Goal: Information Seeking & Learning: Check status

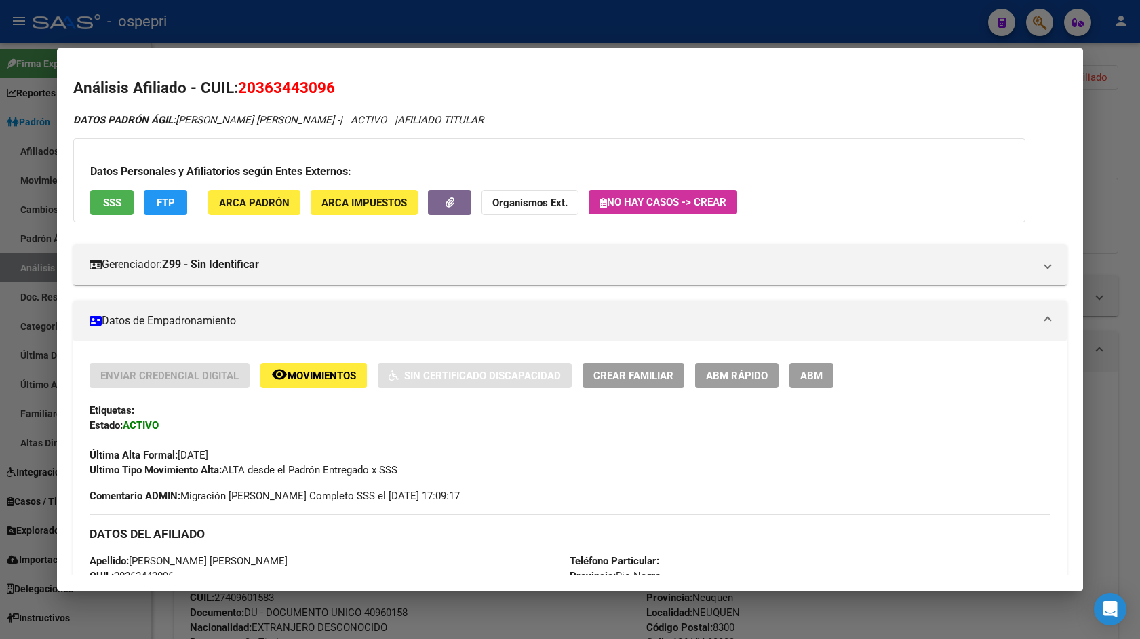
scroll to position [7, 0]
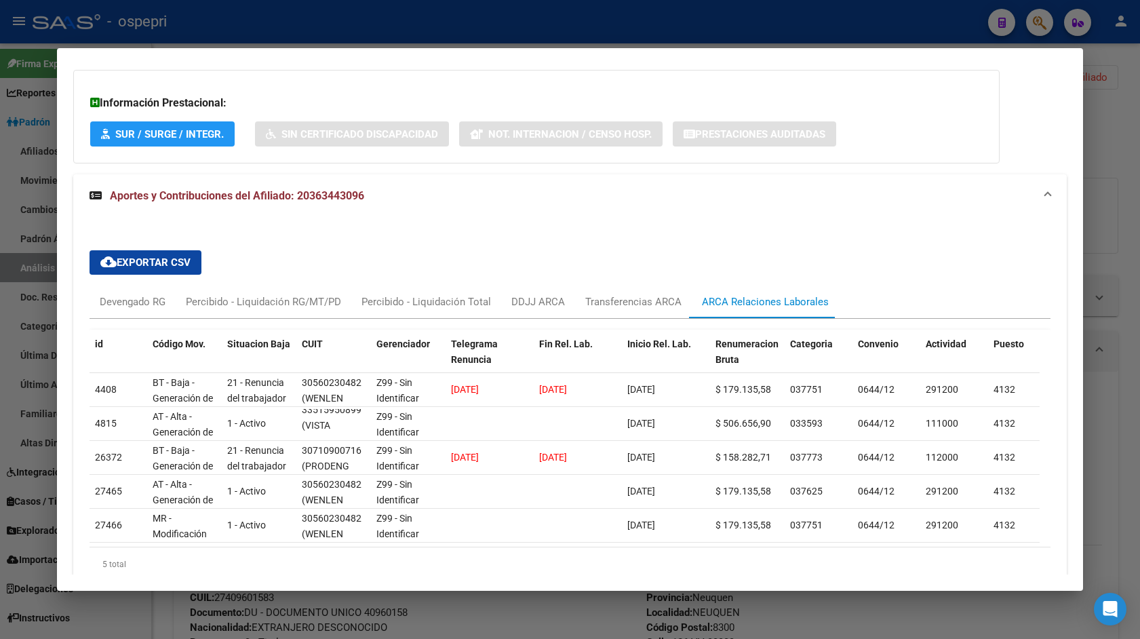
click at [1102, 237] on div at bounding box center [570, 319] width 1140 height 639
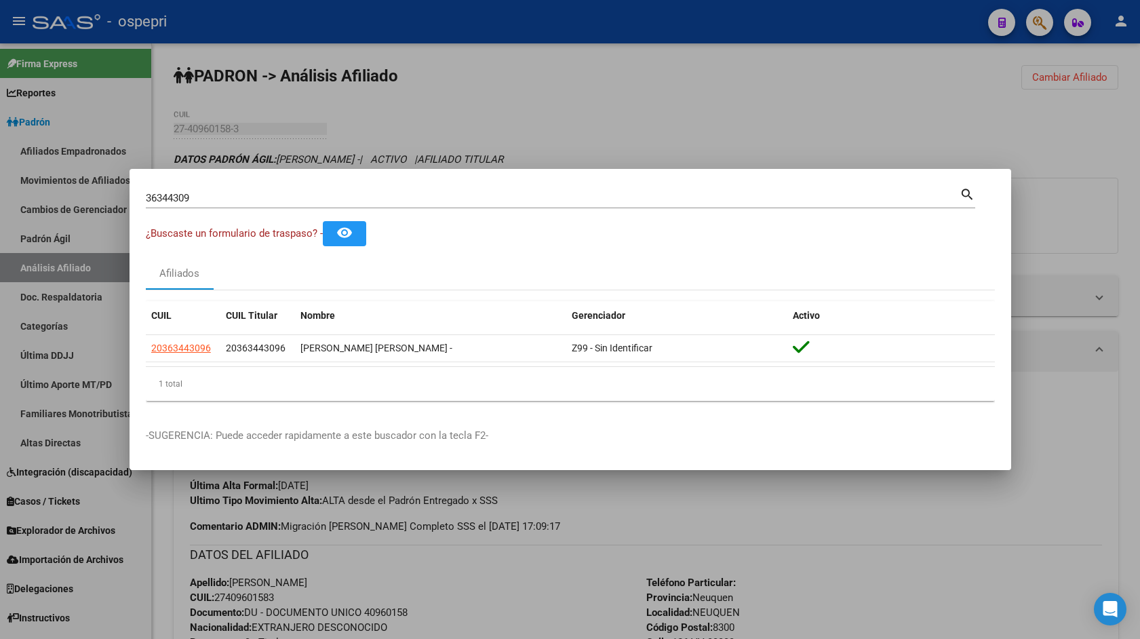
click at [272, 188] on div "36344309 Buscar (apellido, dni, [PERSON_NAME], [PERSON_NAME], cuit, obra social)" at bounding box center [552, 198] width 813 height 20
click at [264, 198] on input "36344309" at bounding box center [552, 198] width 813 height 12
paste input "1000380"
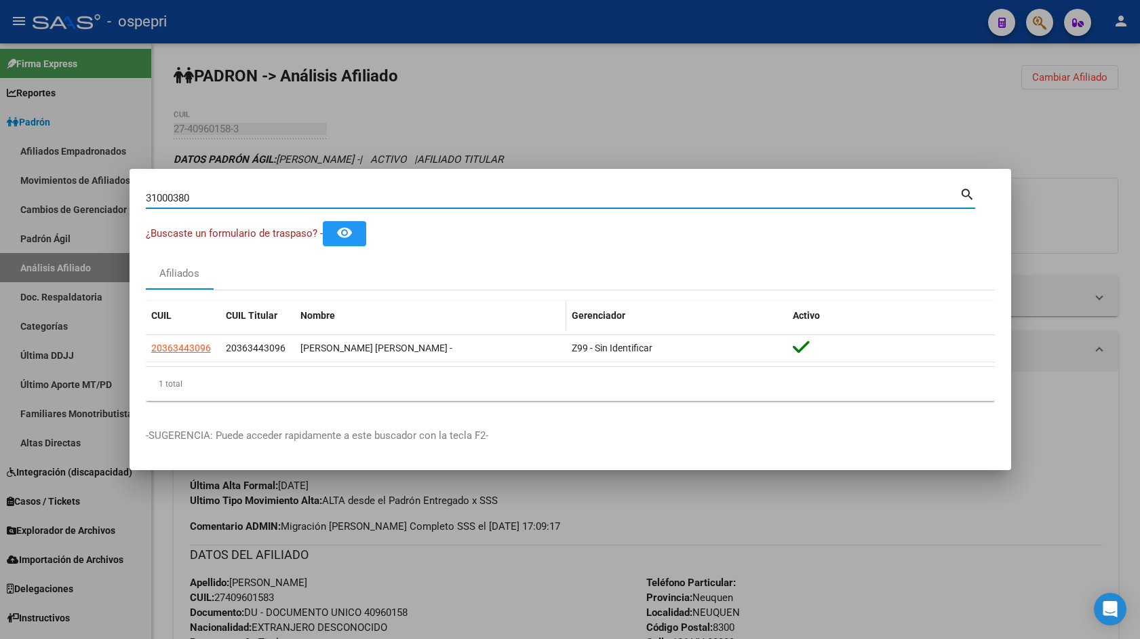
type input "31000380"
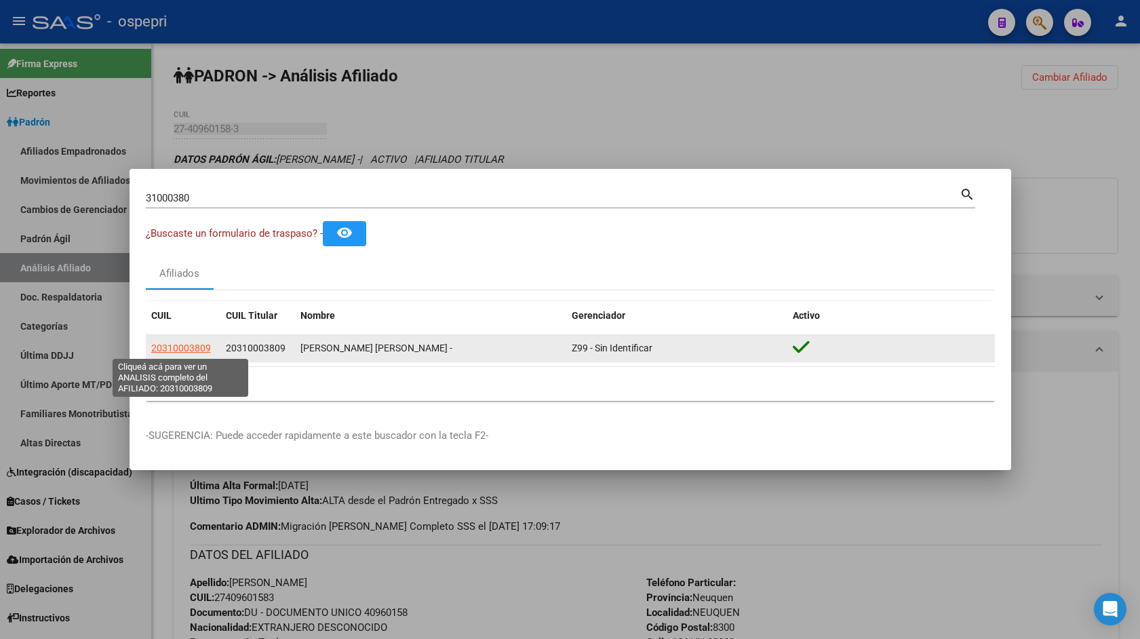
click at [182, 344] on span "20310003809" at bounding box center [181, 347] width 60 height 11
type textarea "20310003809"
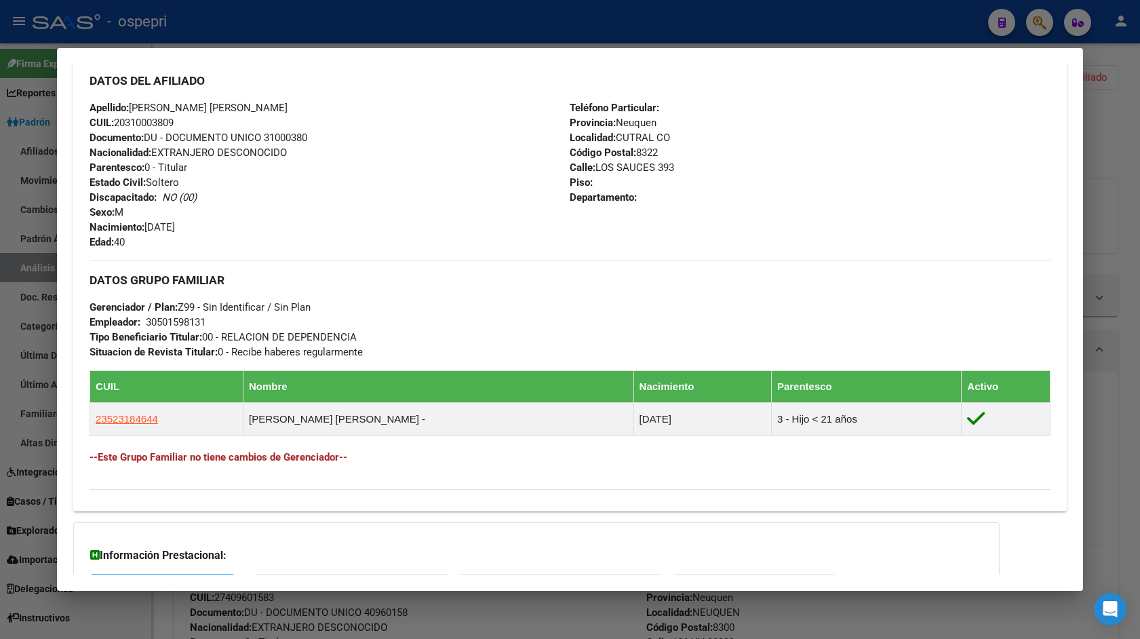
scroll to position [567, 0]
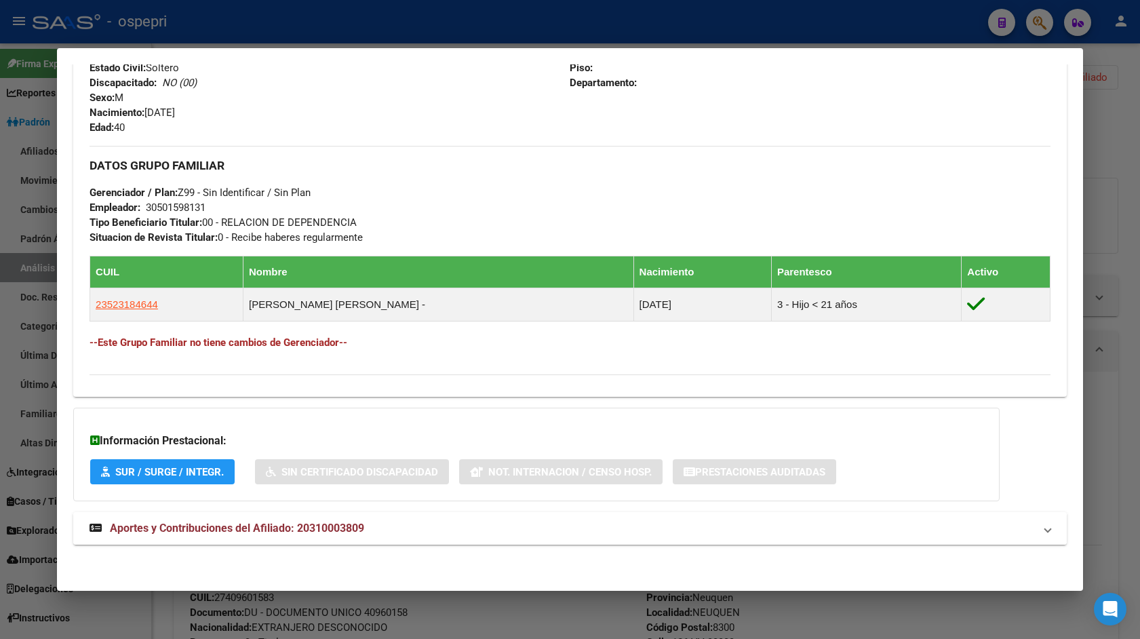
click at [477, 519] on mat-expansion-panel-header "Aportes y Contribuciones del Afiliado: 20310003809" at bounding box center [569, 528] width 993 height 33
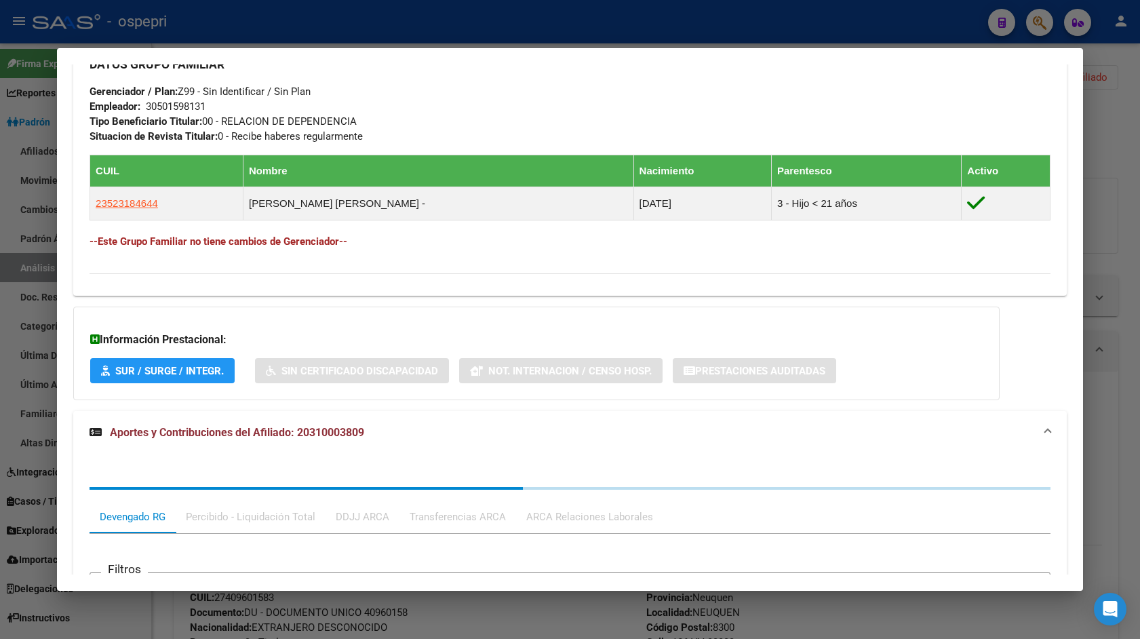
scroll to position [908, 0]
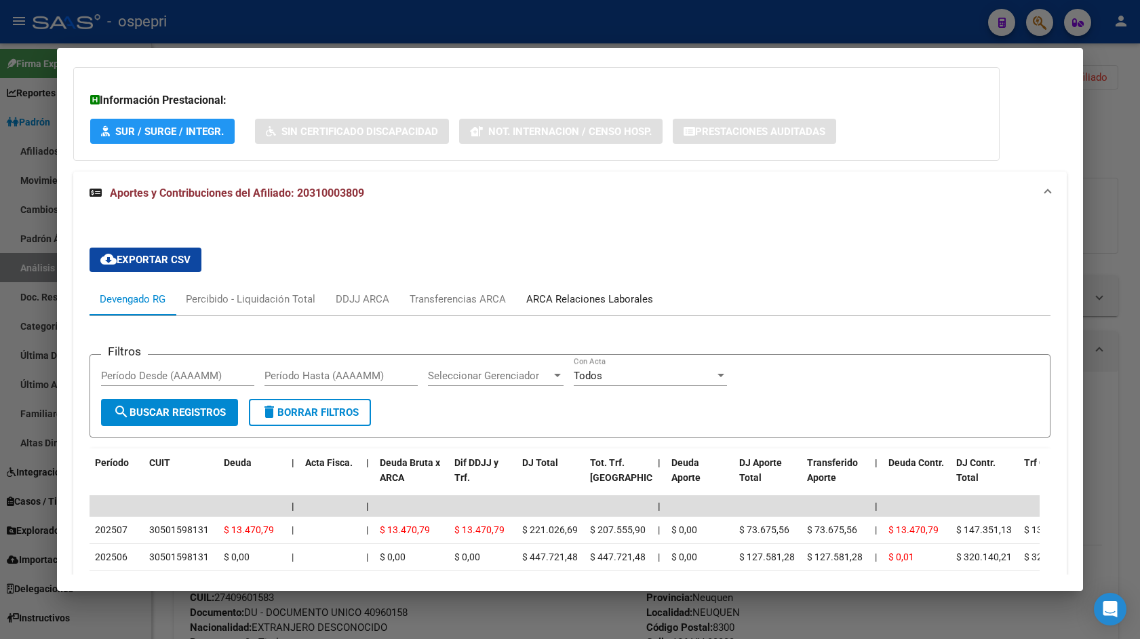
click at [573, 304] on div "ARCA Relaciones Laborales" at bounding box center [589, 298] width 127 height 15
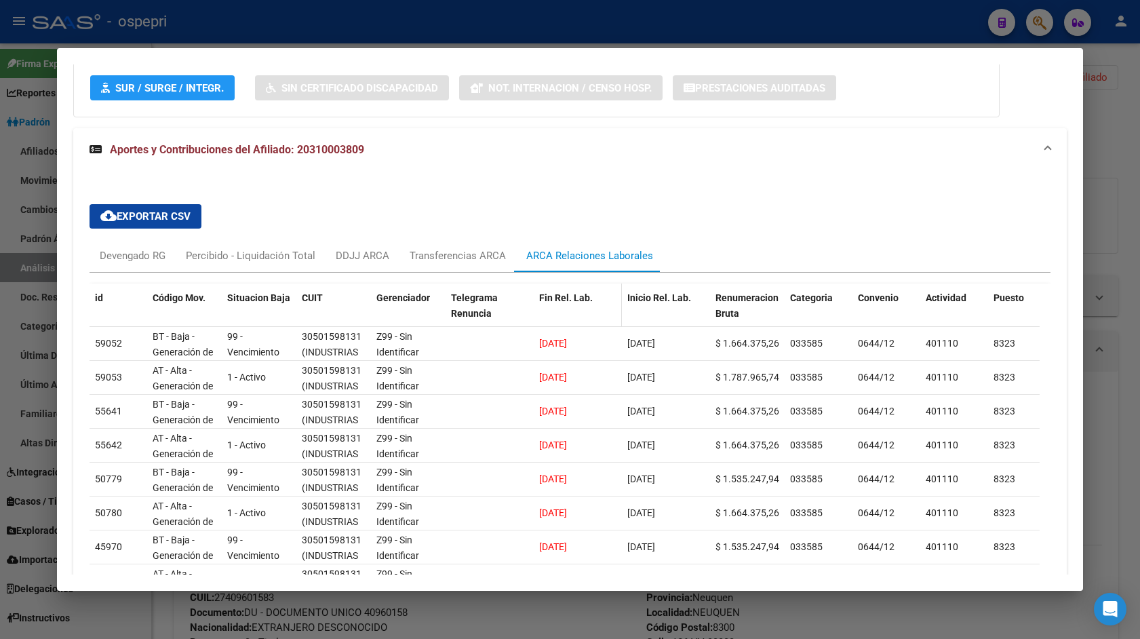
scroll to position [1019, 0]
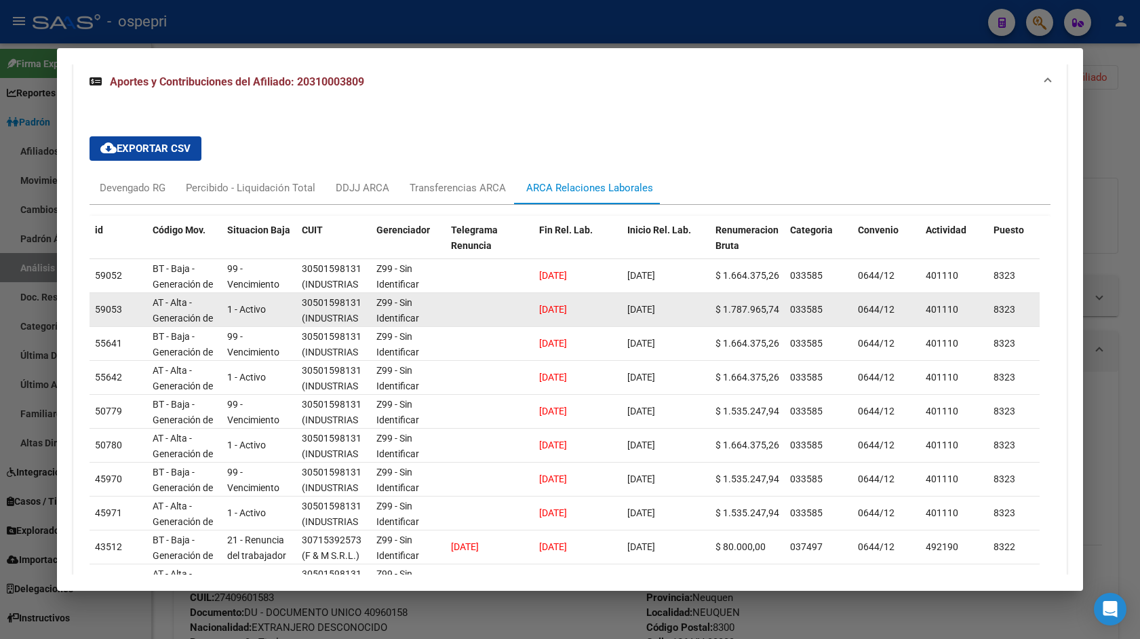
drag, startPoint x: 532, startPoint y: 308, endPoint x: 598, endPoint y: 314, distance: 66.0
click at [598, 314] on div "59053 AT - Alta - Generación de clave 1 - Activo 30501598131 (INDUSTRIAS [PERSO…" at bounding box center [931, 310] width 1685 height 34
drag, startPoint x: 591, startPoint y: 310, endPoint x: 515, endPoint y: 310, distance: 76.6
click at [515, 310] on div "59053 AT - Alta - Generación de clave 1 - Activo 30501598131 (INDUSTRIAS [PERSO…" at bounding box center [931, 310] width 1685 height 34
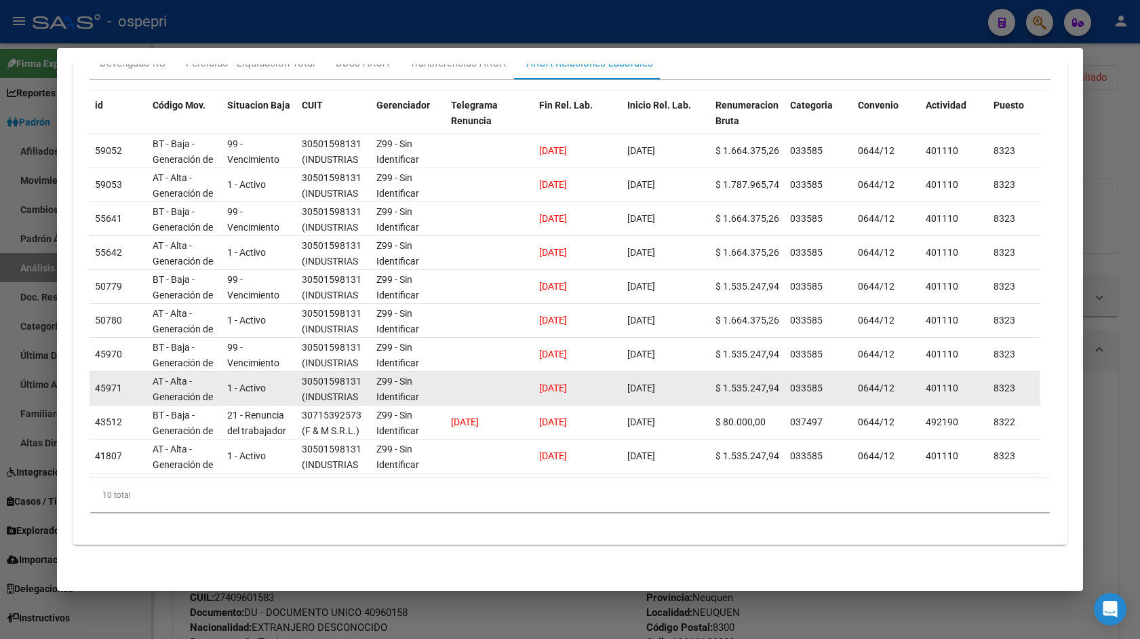
scroll to position [1086, 0]
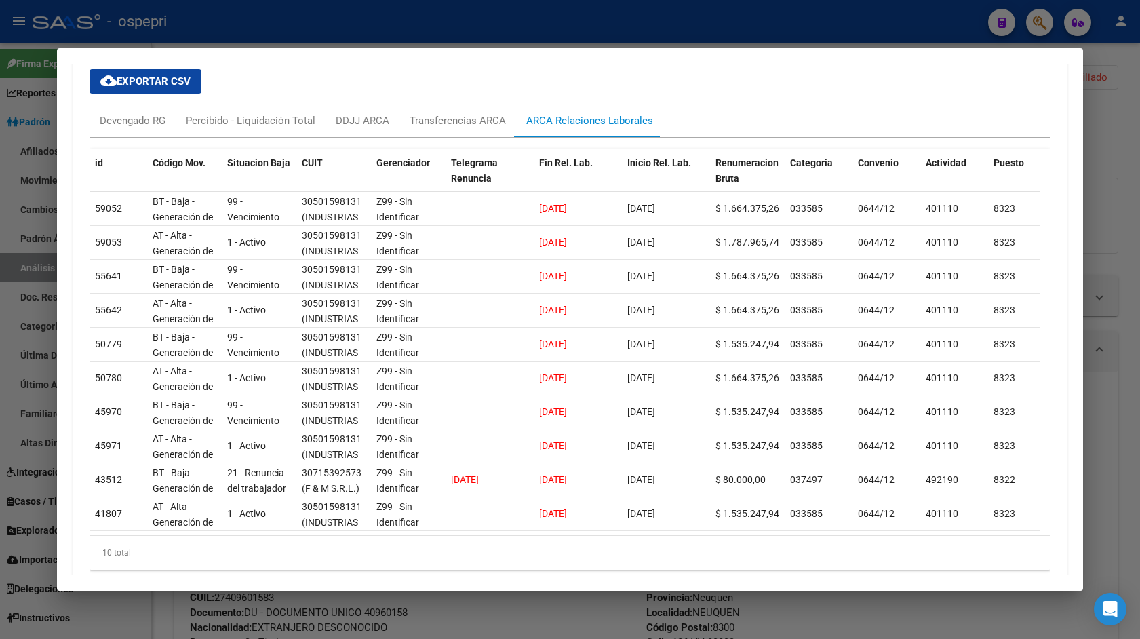
drag, startPoint x: 1131, startPoint y: 201, endPoint x: 1124, endPoint y: 200, distance: 6.8
click at [1130, 201] on div at bounding box center [570, 319] width 1140 height 639
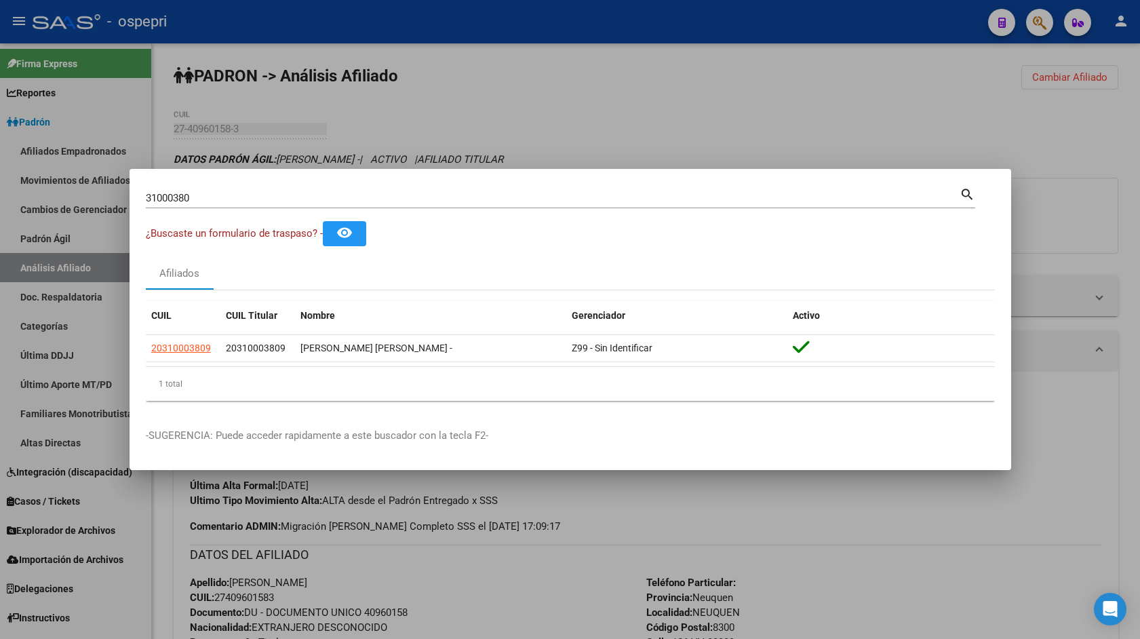
click at [430, 201] on input "31000380" at bounding box center [552, 198] width 813 height 12
paste input "0990592"
type input "30990592"
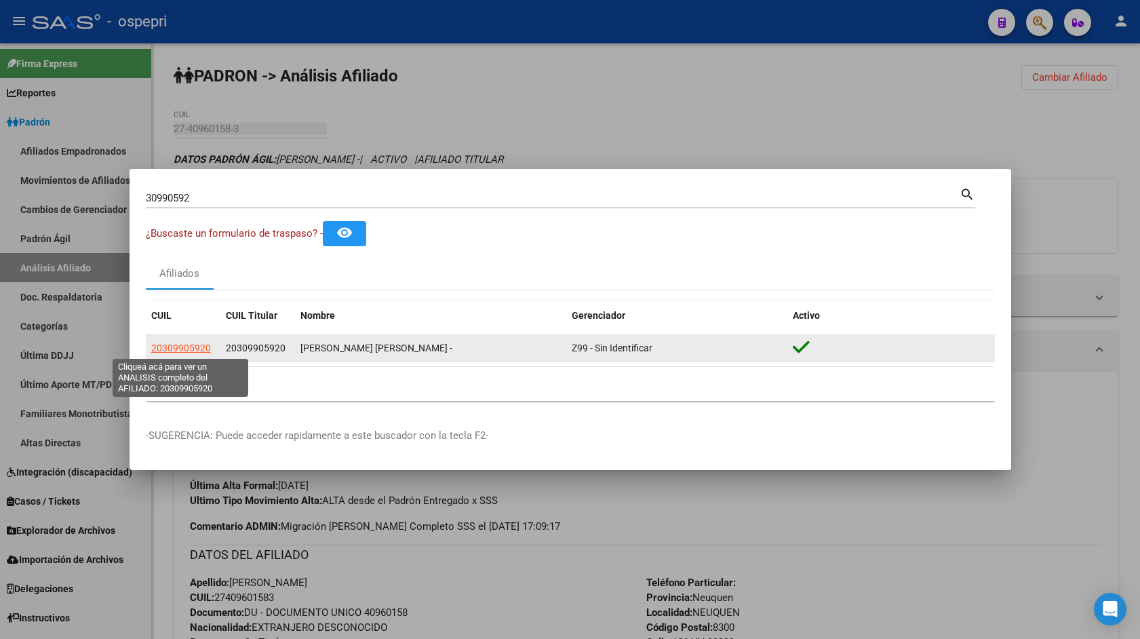
click at [192, 342] on span "20309905920" at bounding box center [181, 347] width 60 height 11
type textarea "20309905920"
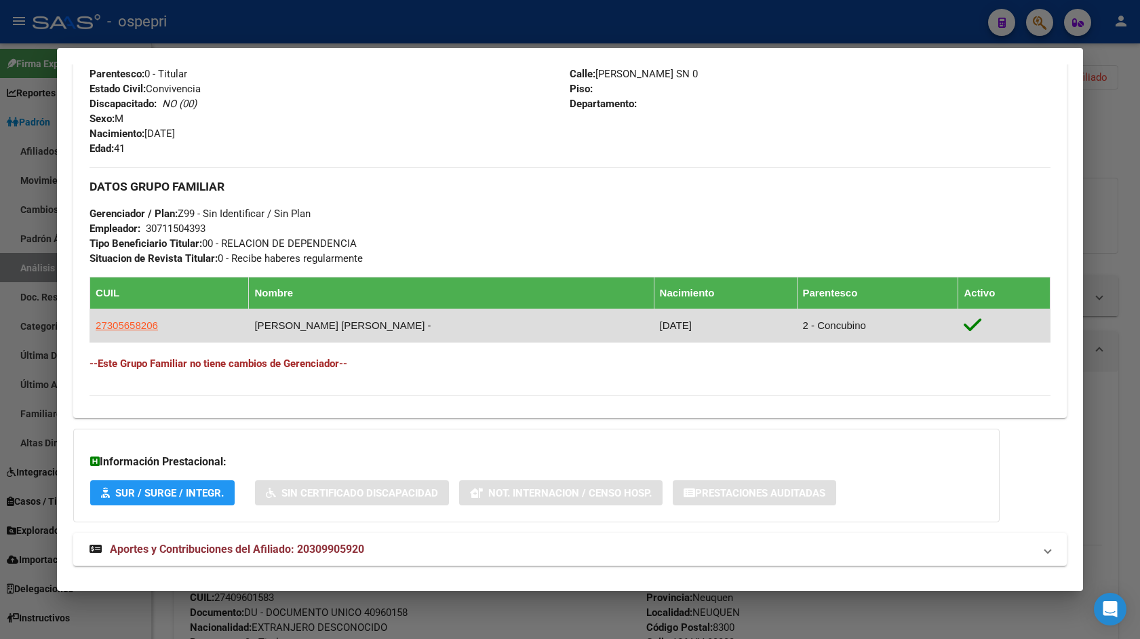
scroll to position [567, 0]
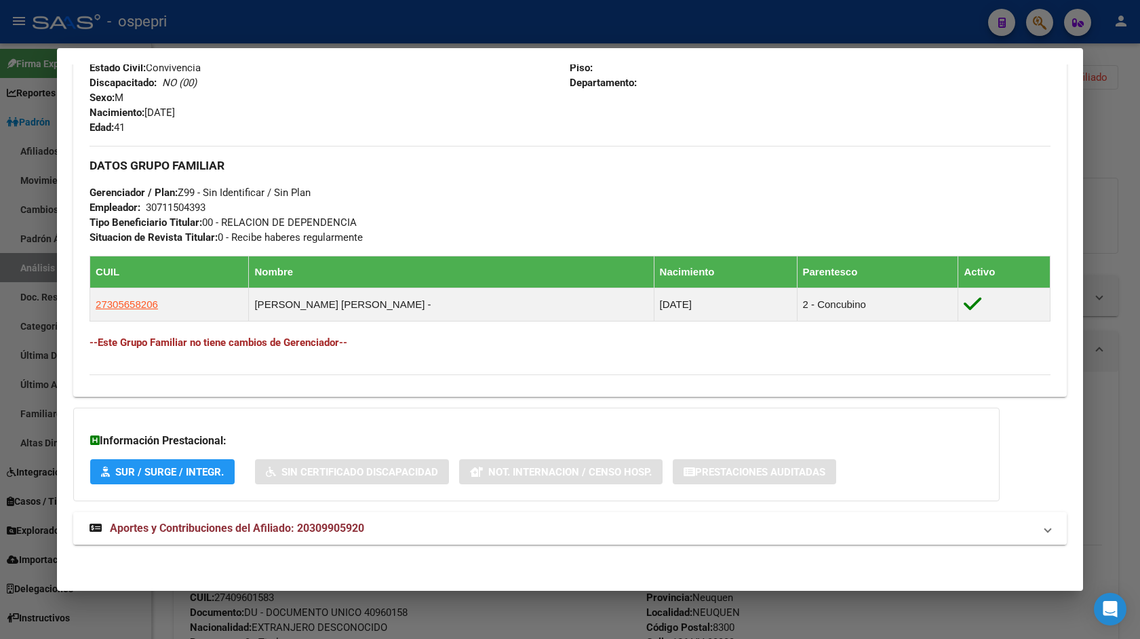
click at [350, 525] on span "Aportes y Contribuciones del Afiliado: 20309905920" at bounding box center [237, 527] width 254 height 13
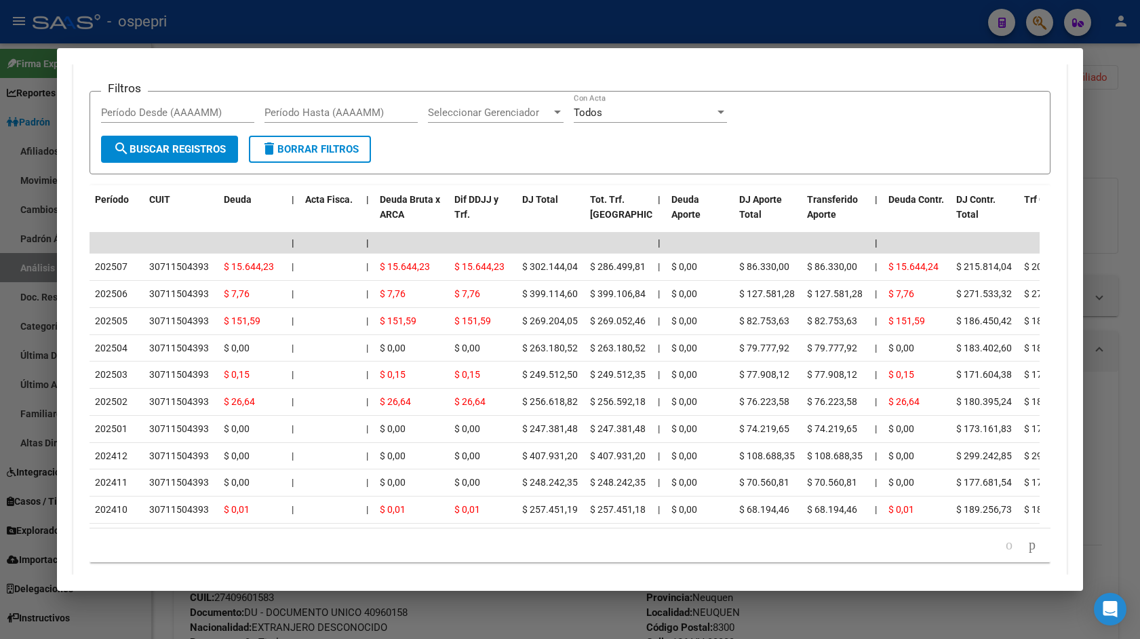
scroll to position [1179, 0]
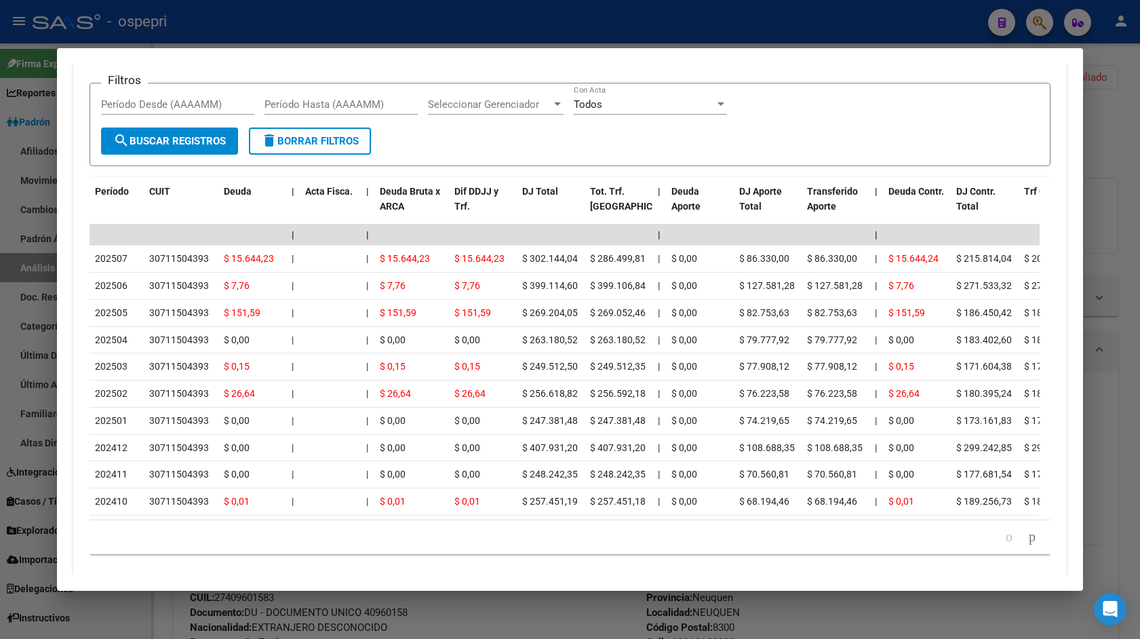
click at [1124, 262] on div at bounding box center [570, 319] width 1140 height 639
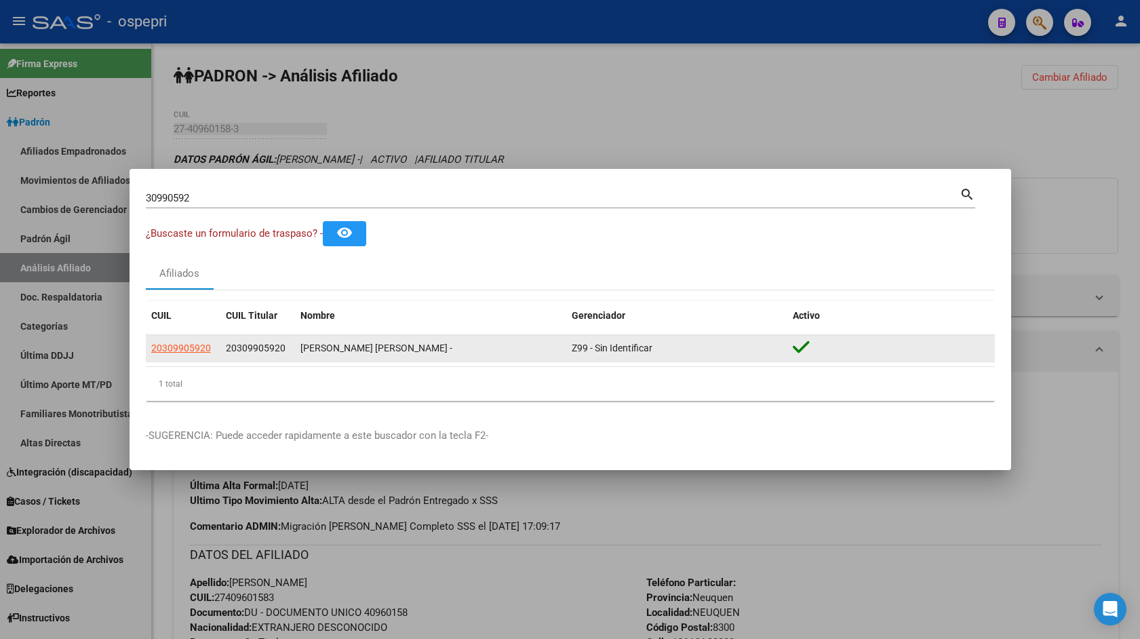
click at [187, 341] on app-link-go-to "20309905920" at bounding box center [181, 348] width 60 height 16
click at [182, 345] on span "20309905920" at bounding box center [181, 347] width 60 height 11
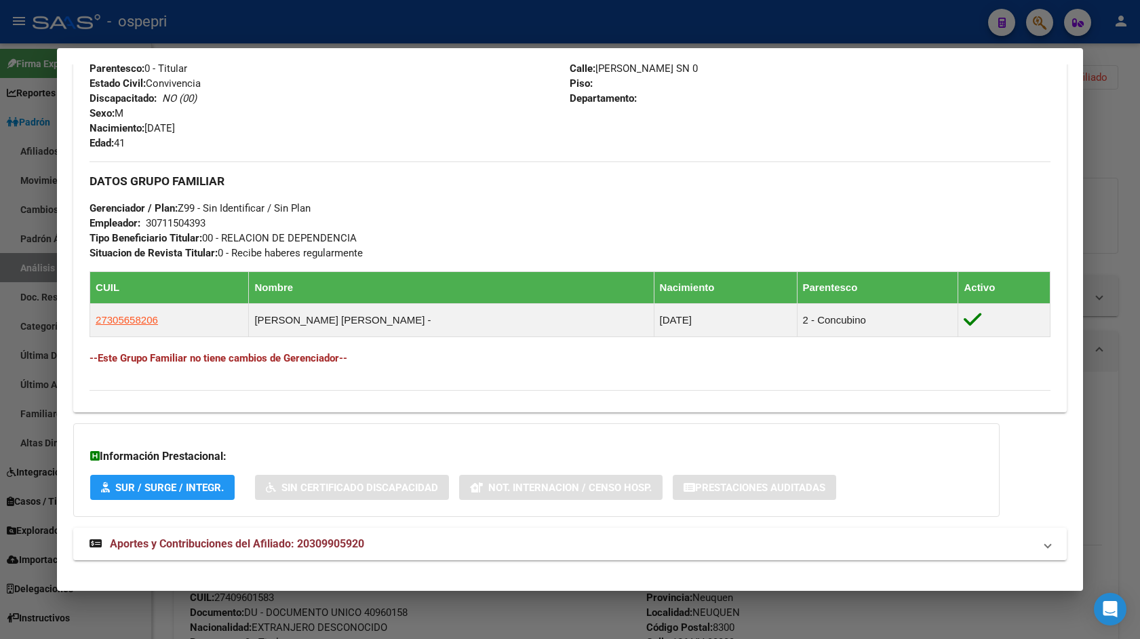
scroll to position [567, 0]
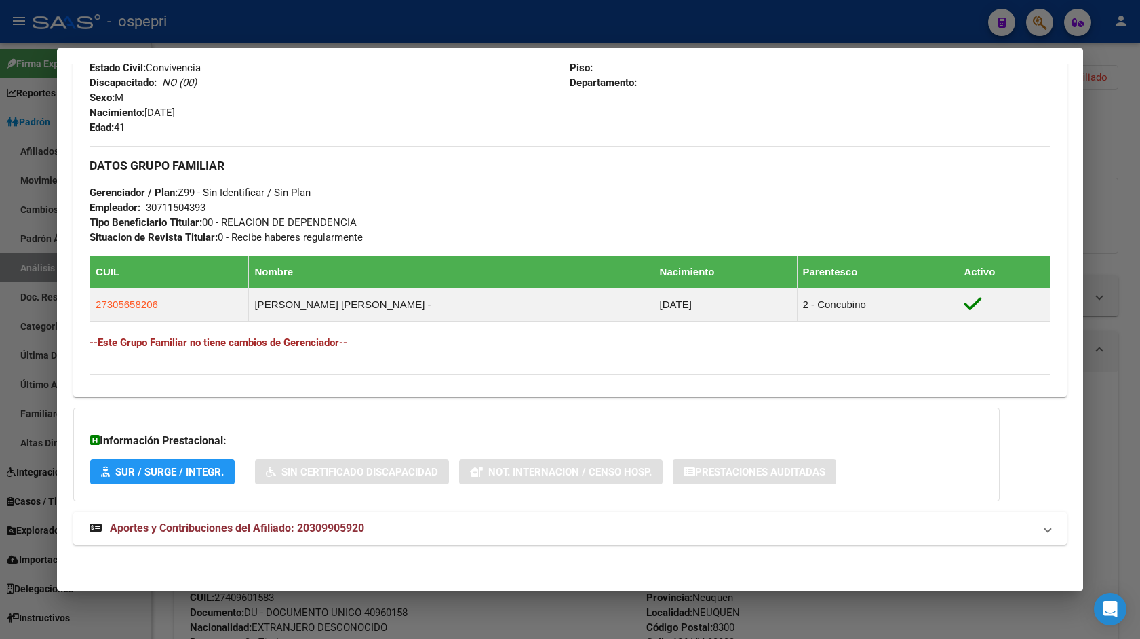
click at [386, 521] on mat-panel-title "Aportes y Contribuciones del Afiliado: 20309905920" at bounding box center [561, 528] width 944 height 16
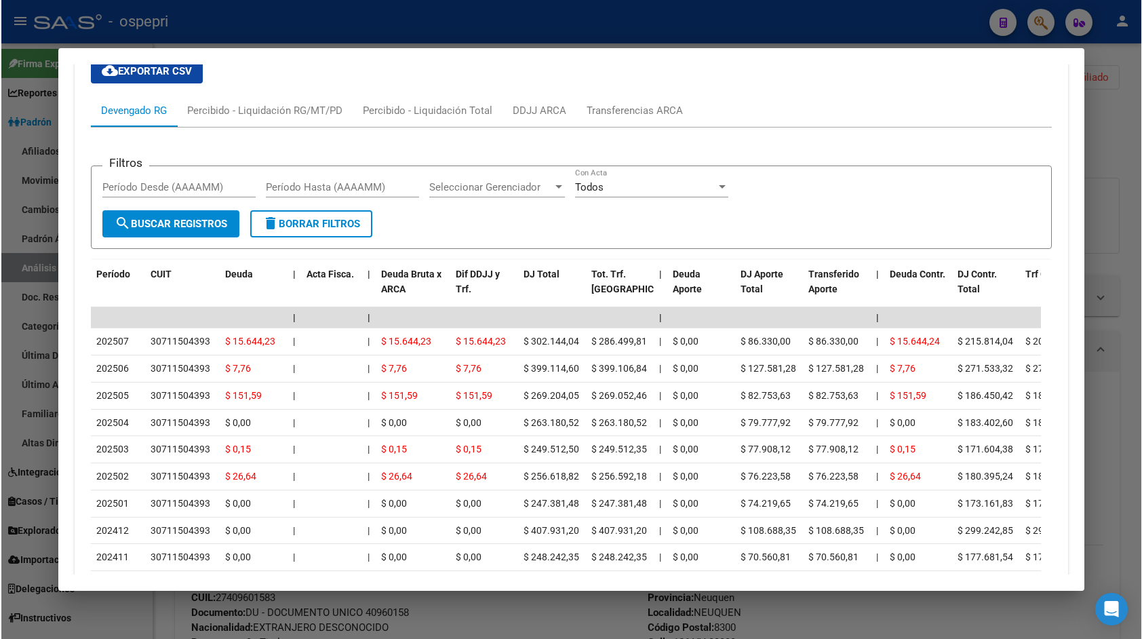
scroll to position [908, 0]
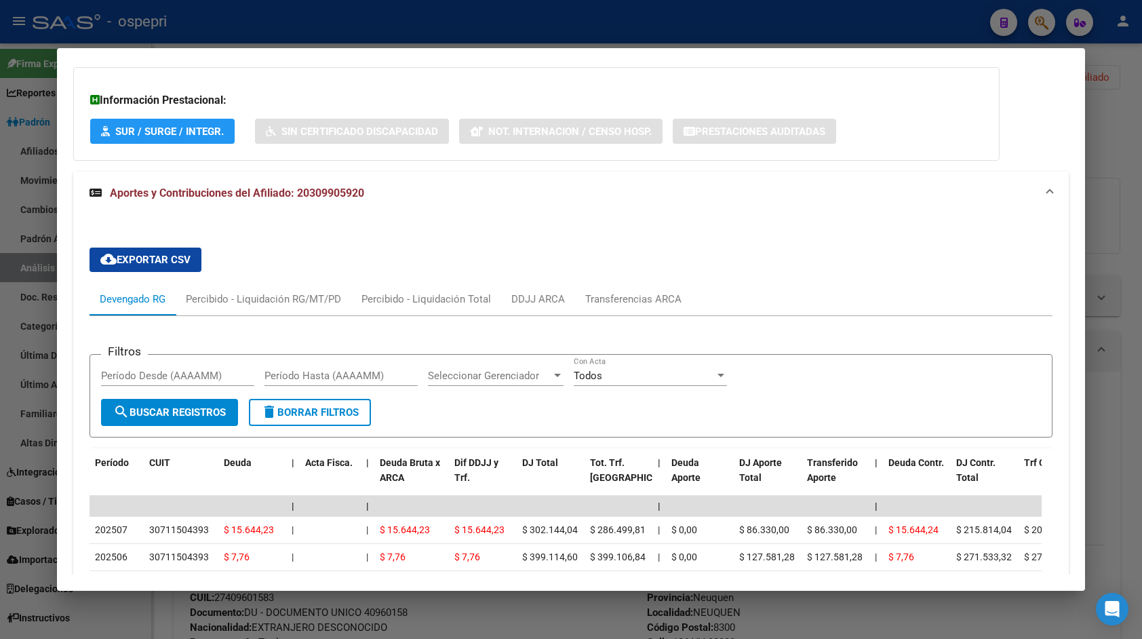
click at [1133, 211] on div at bounding box center [571, 319] width 1142 height 639
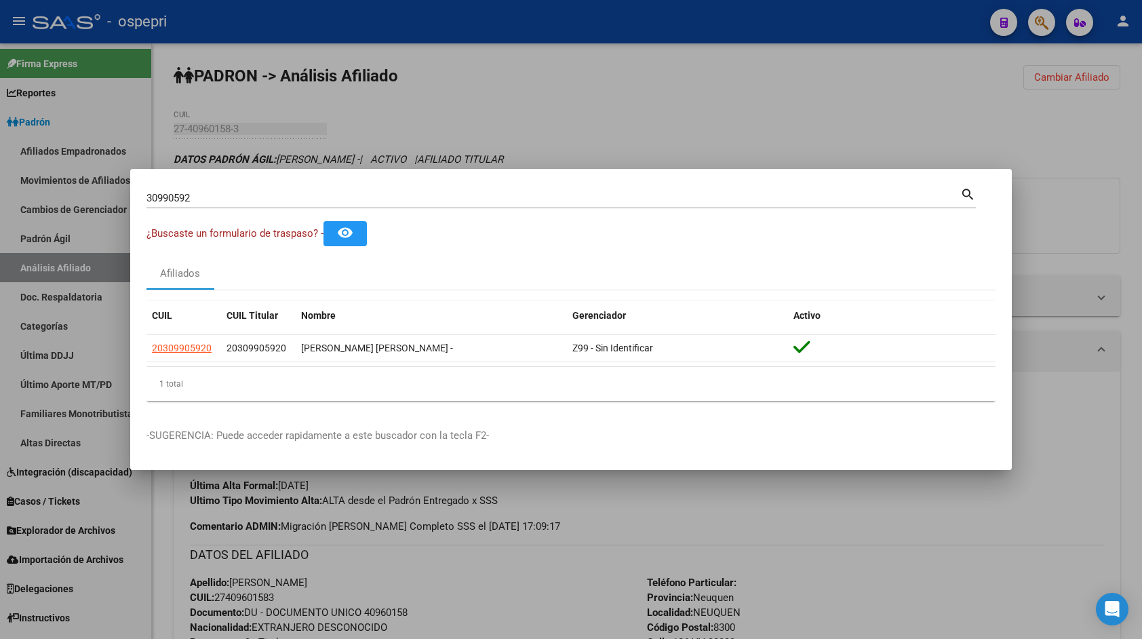
click at [403, 195] on input "30990592" at bounding box center [552, 198] width 813 height 12
paste input "44705"
type input "30944705"
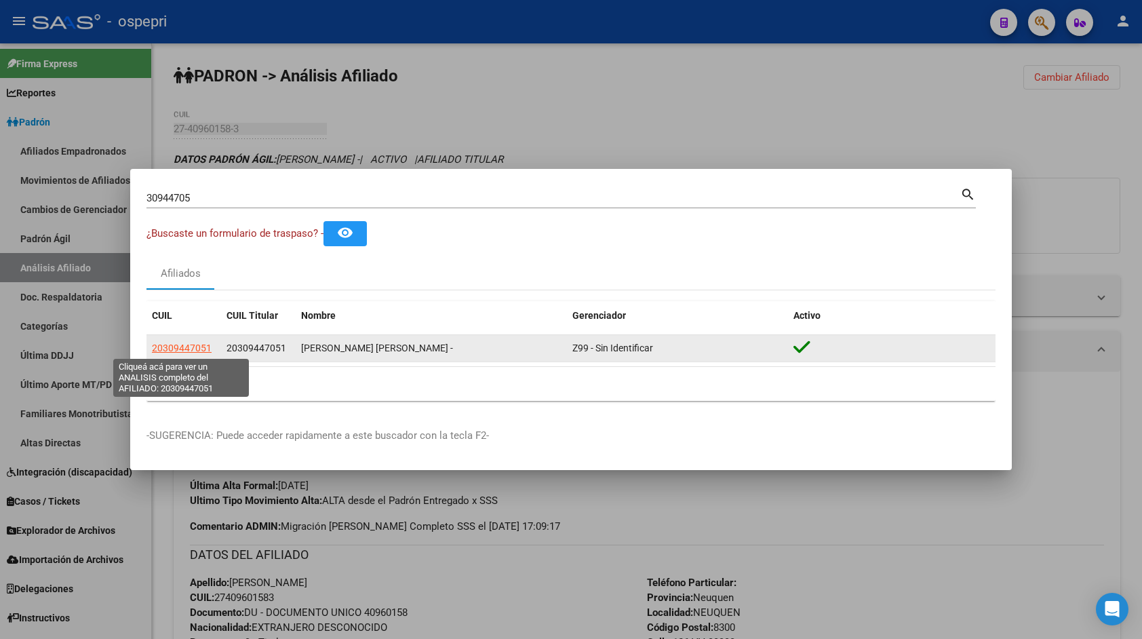
click at [199, 344] on span "20309447051" at bounding box center [182, 347] width 60 height 11
type textarea "20309447051"
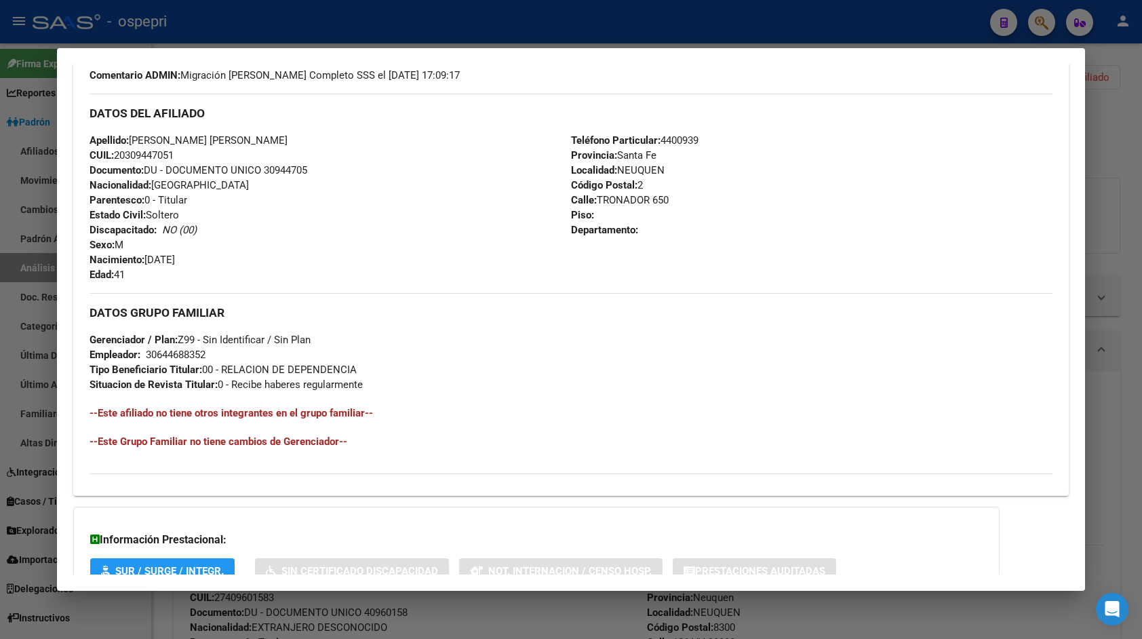
scroll to position [519, 0]
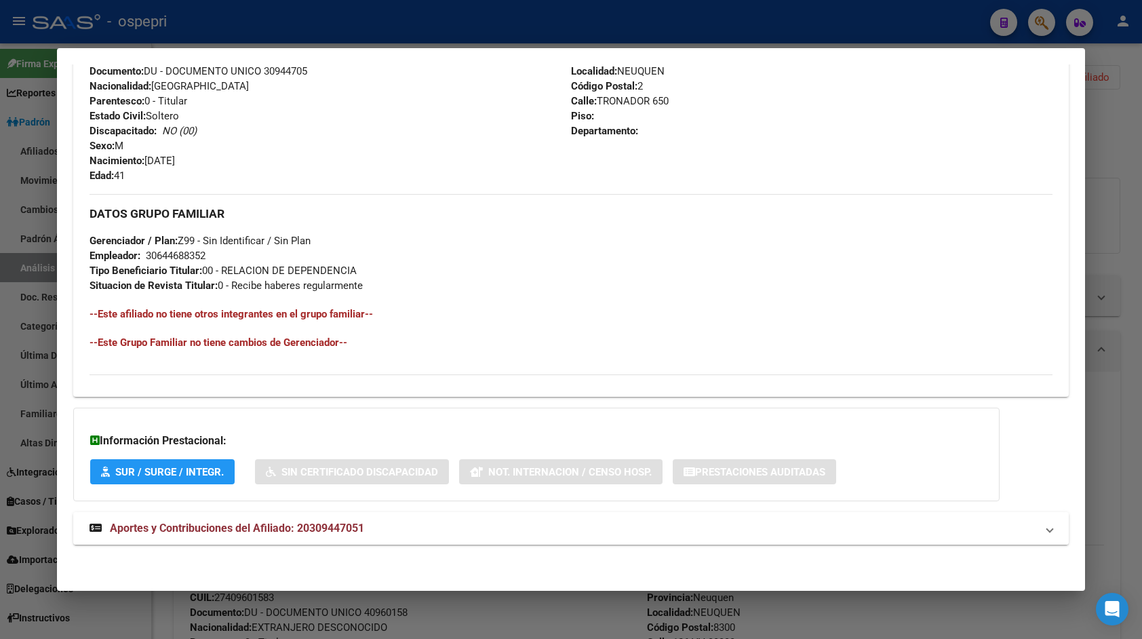
click at [228, 527] on span "Aportes y Contribuciones del Afiliado: 20309447051" at bounding box center [237, 527] width 254 height 13
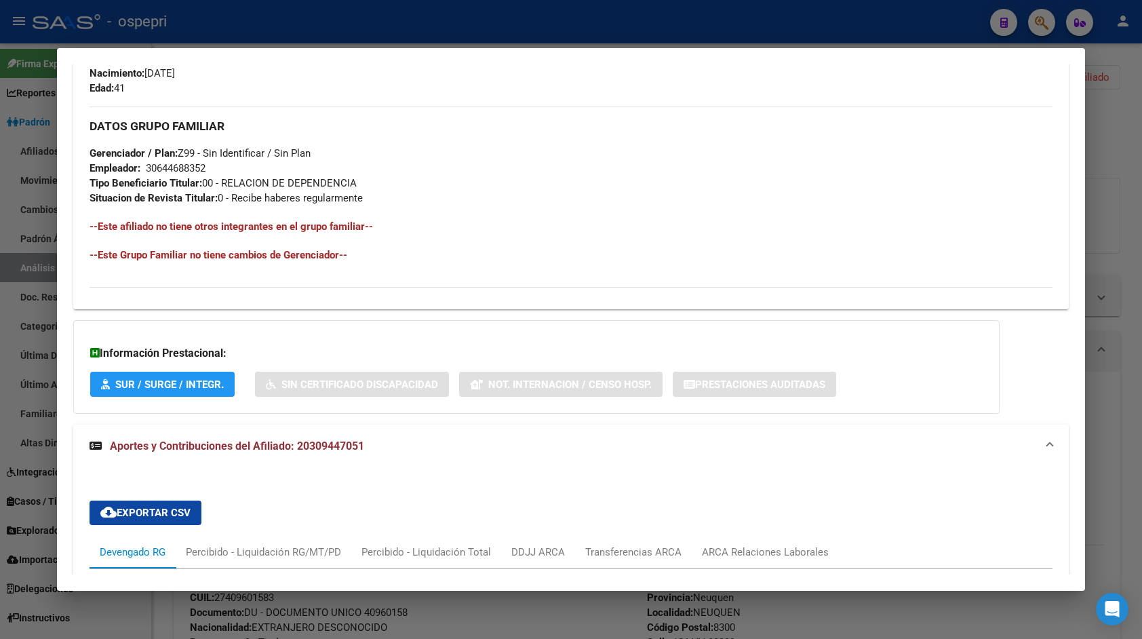
scroll to position [860, 0]
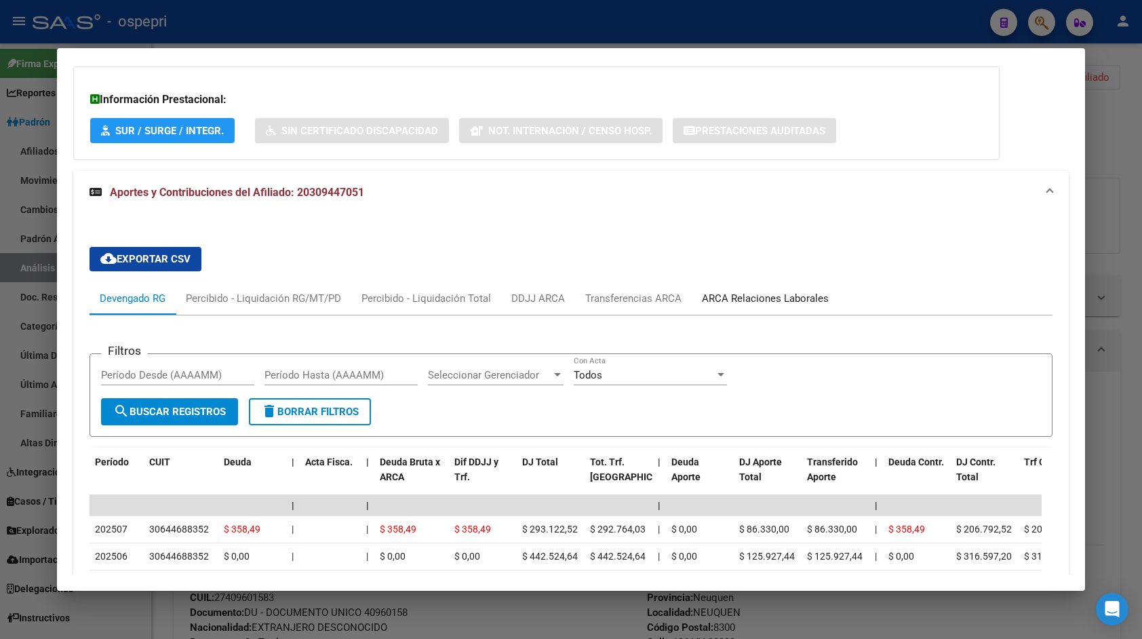
click at [761, 301] on div "ARCA Relaciones Laborales" at bounding box center [765, 298] width 127 height 15
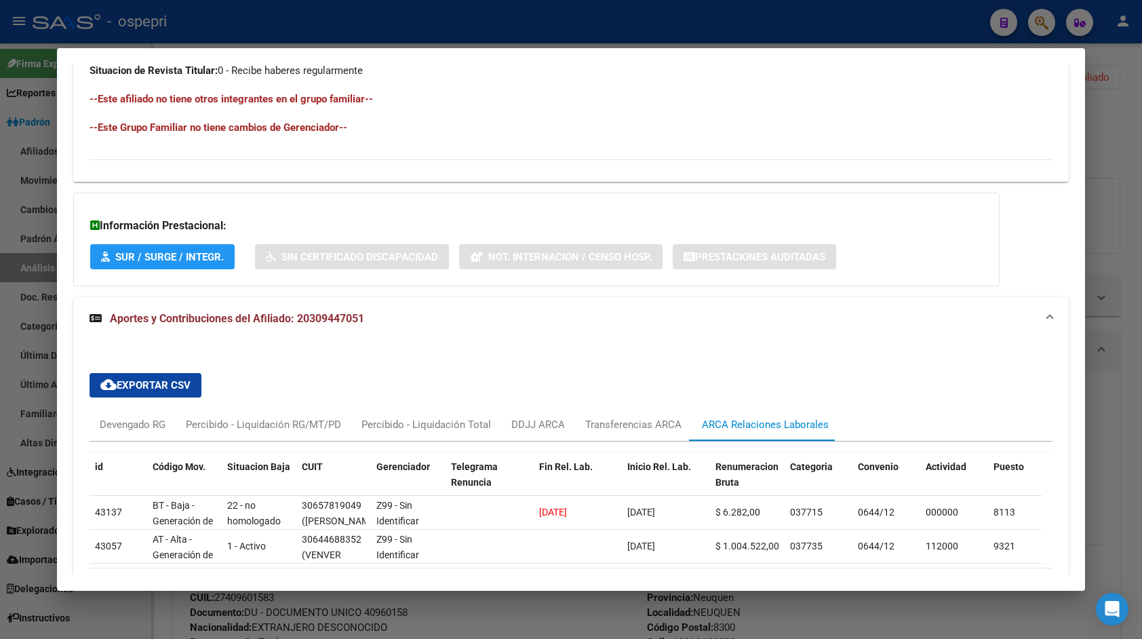
scroll to position [834, 0]
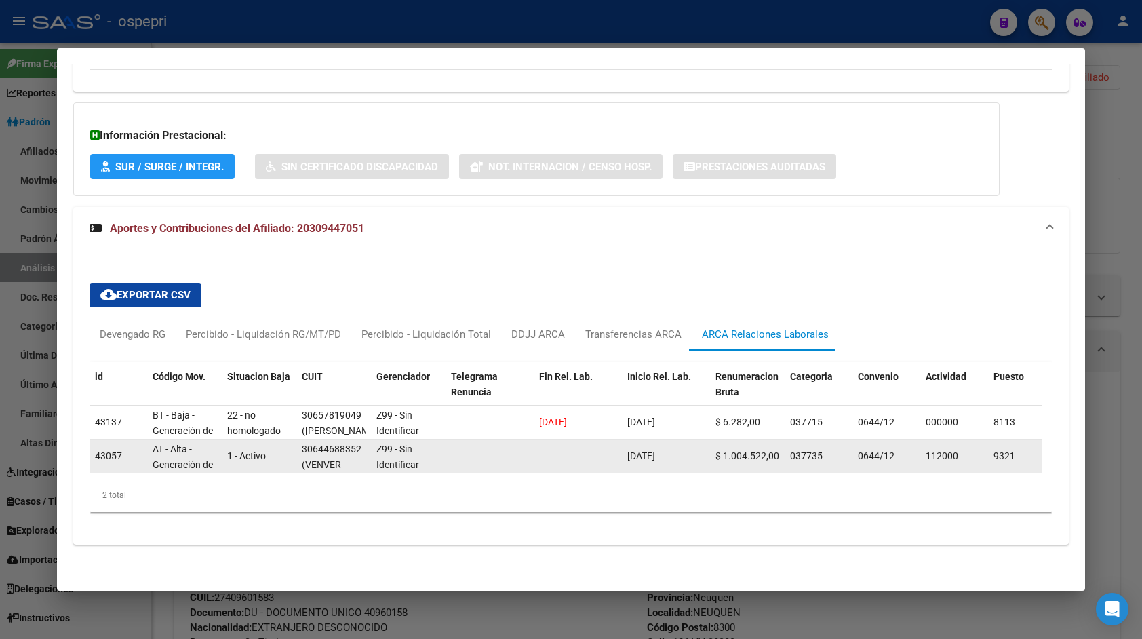
click at [306, 441] on div "30644688352" at bounding box center [332, 449] width 60 height 16
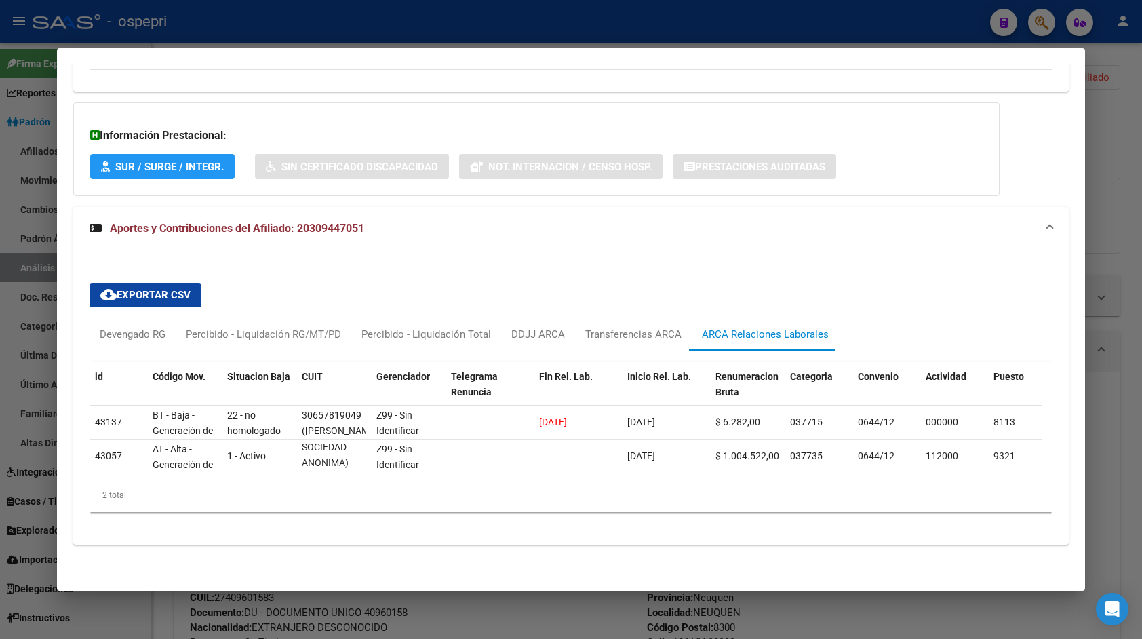
scroll to position [1, 0]
drag, startPoint x: 304, startPoint y: 436, endPoint x: 334, endPoint y: 472, distance: 47.2
click at [334, 472] on datatable-body "43137 BT - Baja - Generación de Clave 22 - no homologado 30657819049 ([PERSON_N…" at bounding box center [565, 441] width 952 height 72
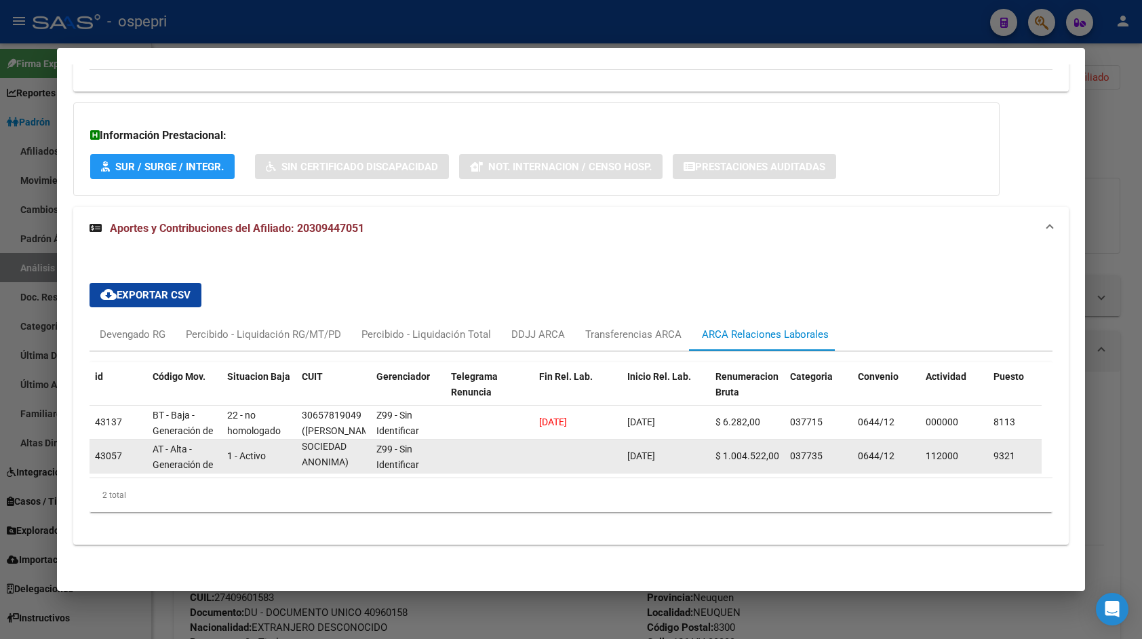
copy div "30644688352 (VENVER SOCIEDAD ANONIMA) Z99 - Sin Identificar [DATE] $ 1.004.522,…"
click at [344, 448] on span "(VENVER SOCIEDAD ANONIMA)" at bounding box center [325, 446] width 47 height 42
drag, startPoint x: 348, startPoint y: 451, endPoint x: 303, endPoint y: 432, distance: 48.6
click at [303, 441] on div "30644688352 (VENVER SOCIEDAD ANONIMA)" at bounding box center [334, 455] width 64 height 28
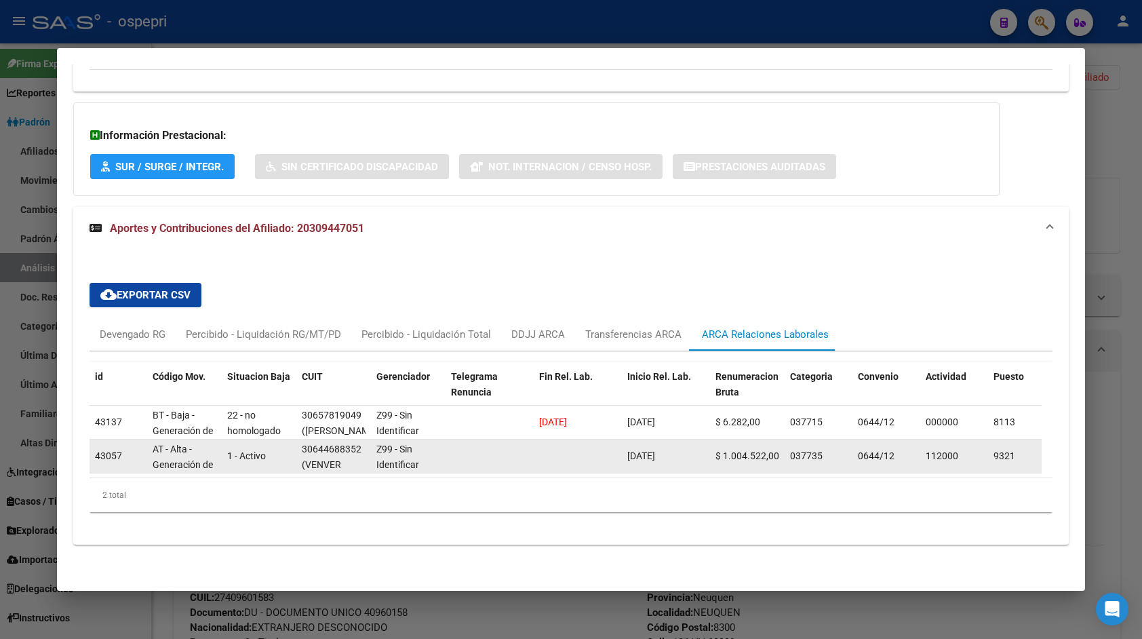
copy div "30644688352 (VENVER SOCIEDAD ANONIMA)"
